Goal: Task Accomplishment & Management: Manage account settings

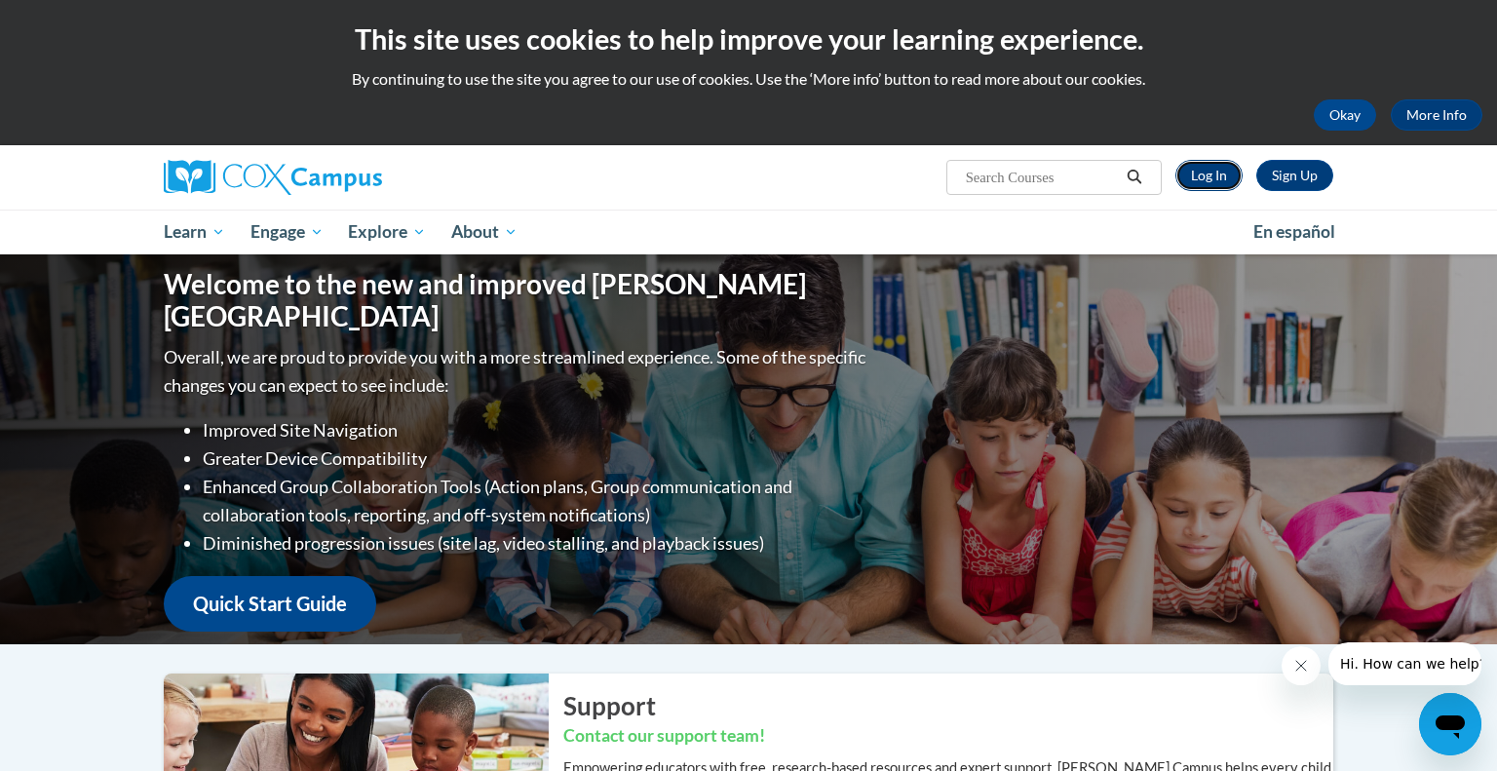
click at [1219, 178] on link "Log In" at bounding box center [1209, 175] width 67 height 31
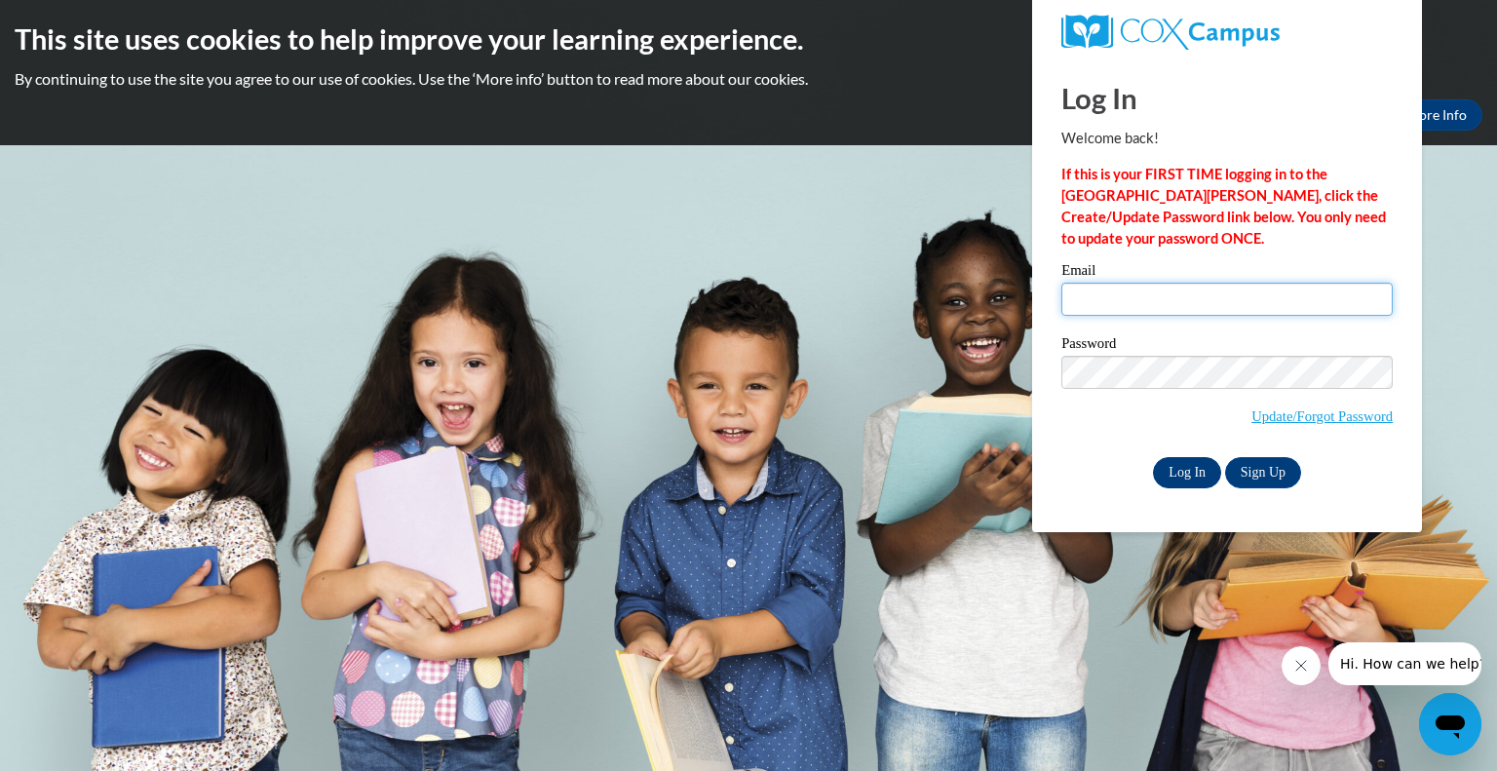
type input "rgross@greenfield.k12.wi.us"
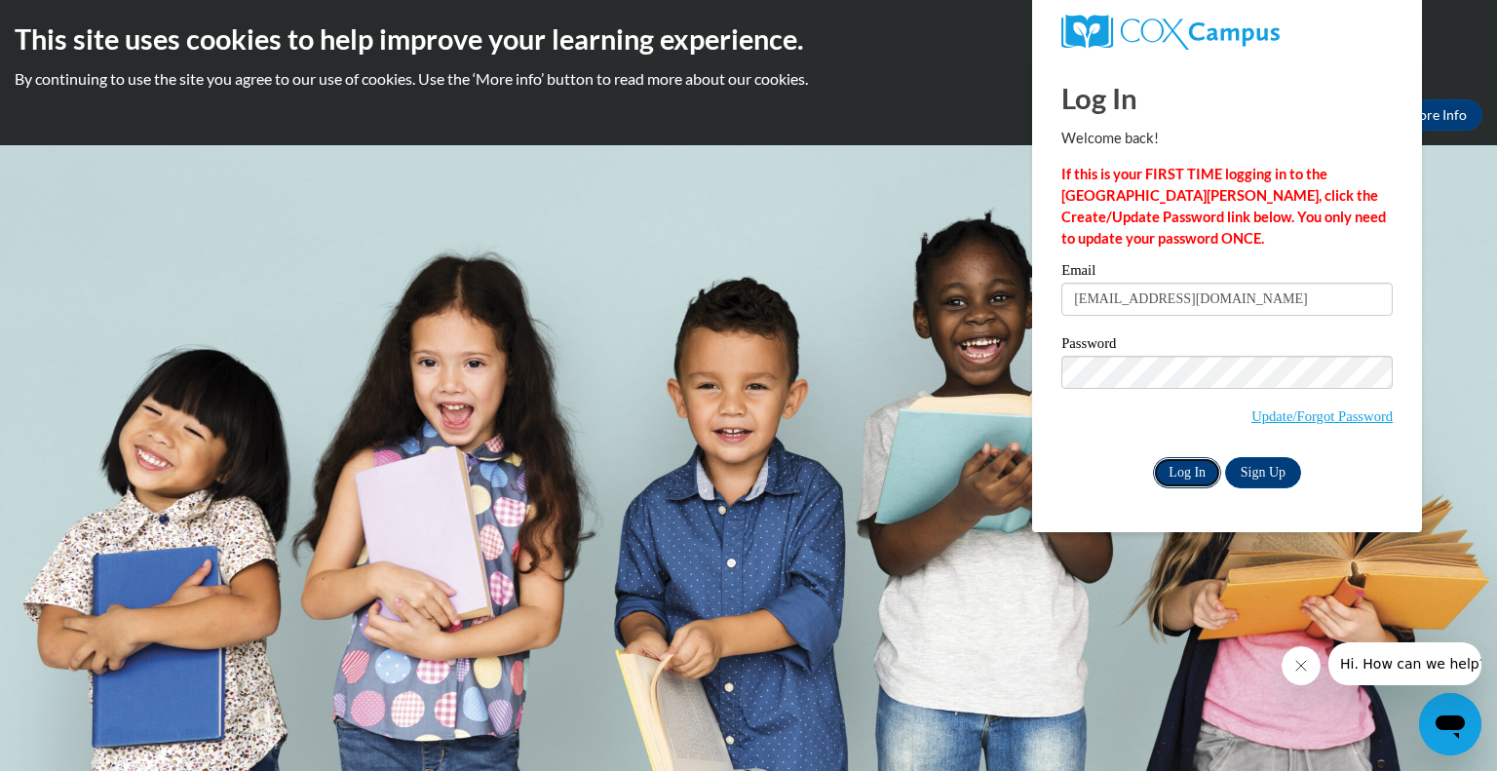
click at [1196, 477] on input "Log In" at bounding box center [1187, 472] width 68 height 31
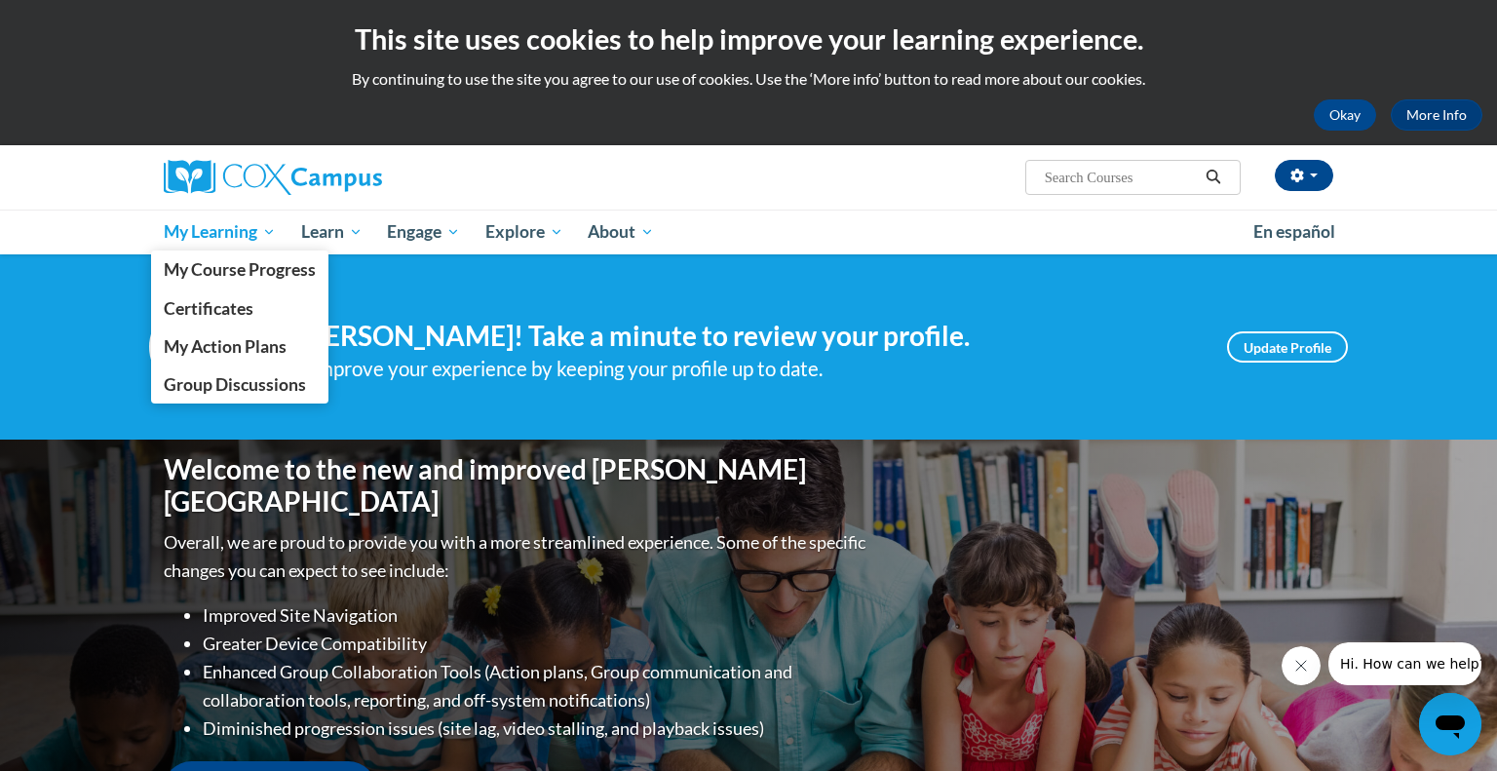
click at [170, 225] on span "My Learning" at bounding box center [220, 231] width 112 height 23
click at [208, 303] on span "Certificates" at bounding box center [209, 308] width 90 height 20
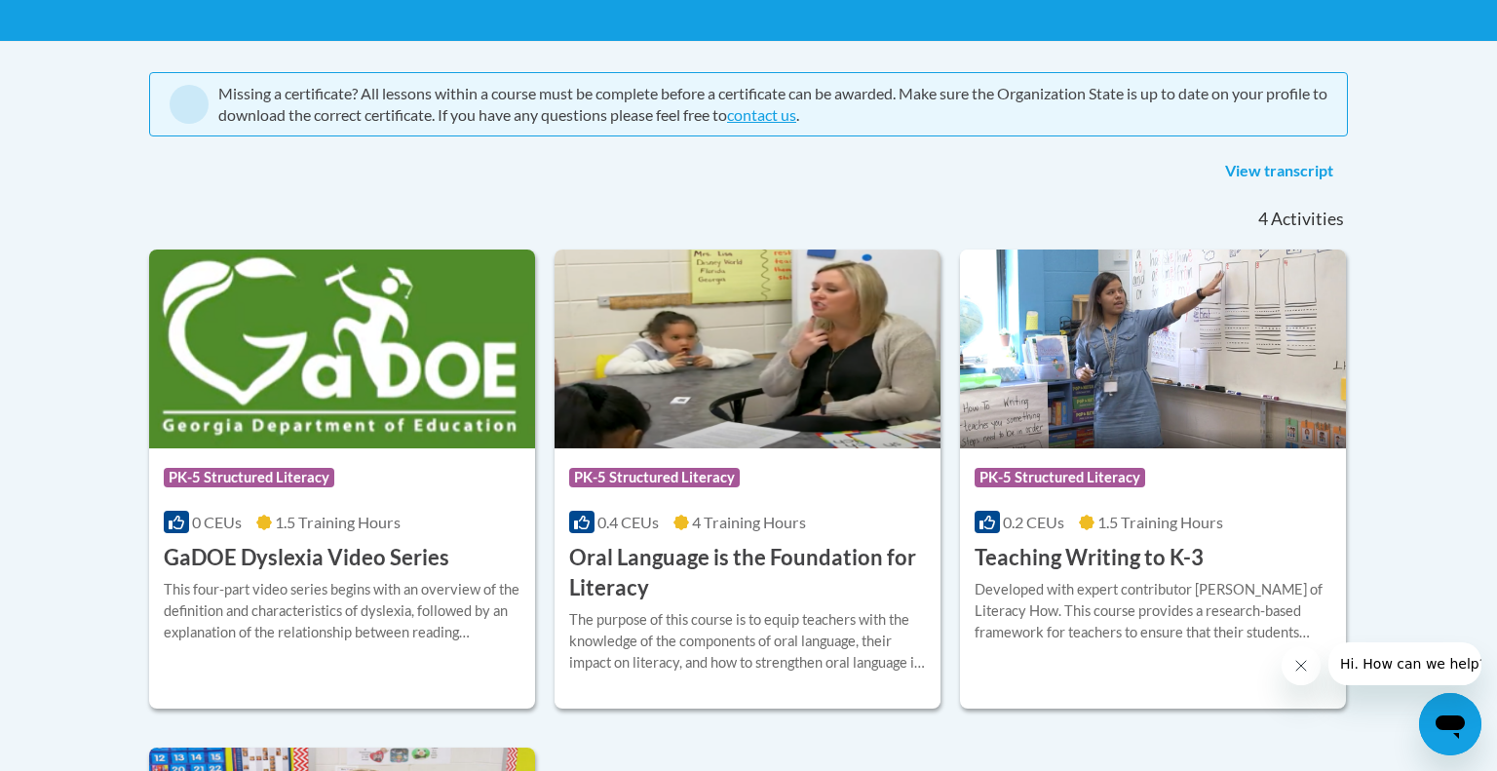
scroll to position [378, 0]
